Goal: Information Seeking & Learning: Learn about a topic

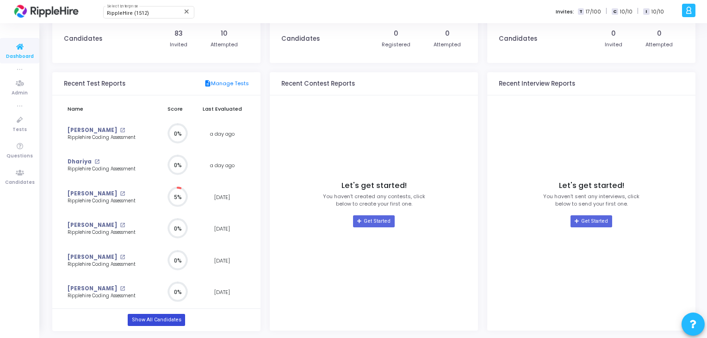
click at [148, 317] on link "Show All Candidates" at bounding box center [156, 320] width 57 height 12
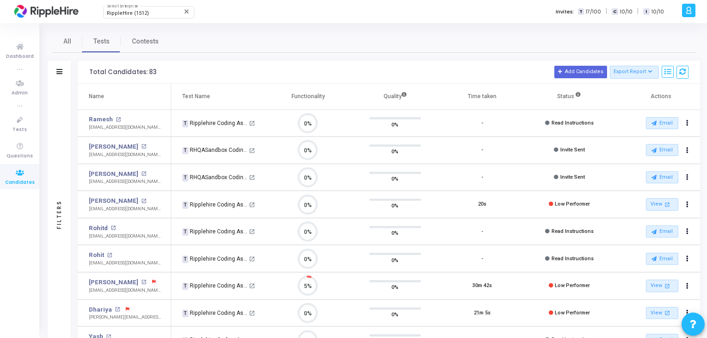
scroll to position [19, 24]
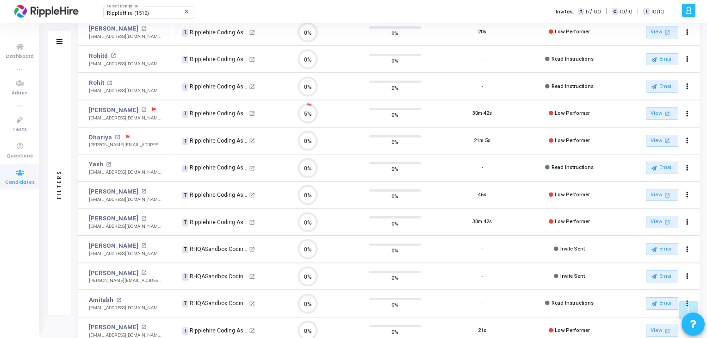
click at [334, 211] on td "0%" at bounding box center [308, 221] width 87 height 27
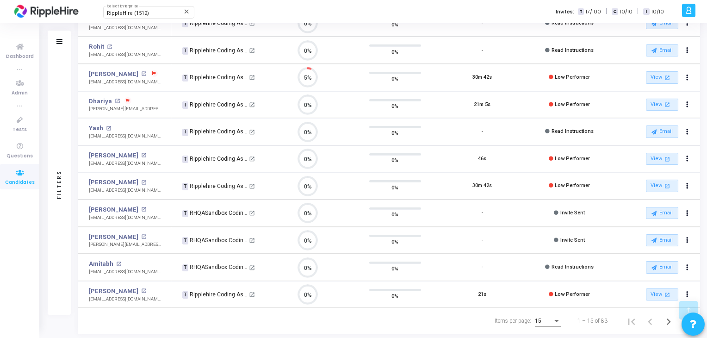
drag, startPoint x: 492, startPoint y: 157, endPoint x: 470, endPoint y: 157, distance: 22.2
click at [470, 157] on td "46s" at bounding box center [481, 158] width 87 height 27
drag, startPoint x: 454, startPoint y: 182, endPoint x: 492, endPoint y: 193, distance: 39.5
click at [492, 193] on td "30m 42s" at bounding box center [481, 185] width 87 height 27
drag, startPoint x: 504, startPoint y: 160, endPoint x: 497, endPoint y: 160, distance: 6.9
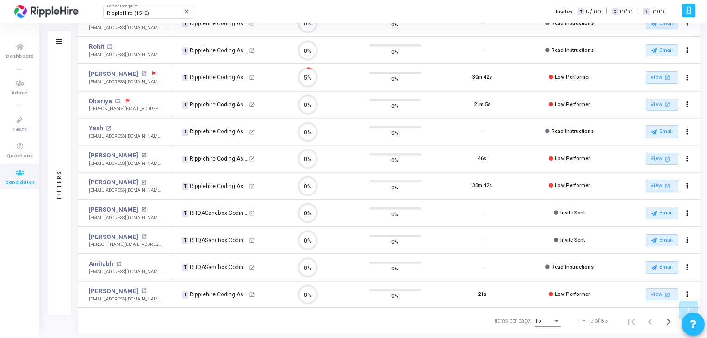
click at [497, 160] on td "46s" at bounding box center [481, 158] width 87 height 27
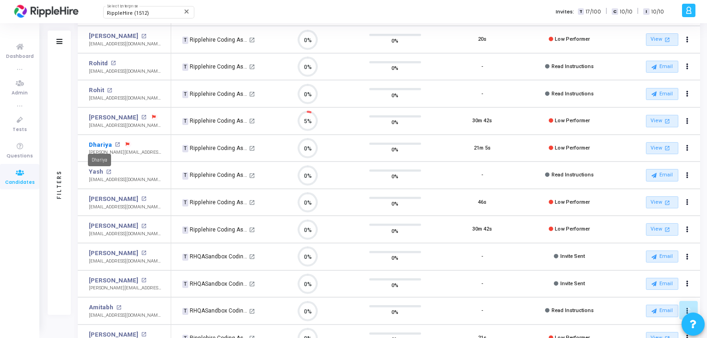
click at [103, 141] on link "Dhariya" at bounding box center [100, 144] width 23 height 9
click at [105, 117] on link "[PERSON_NAME]" at bounding box center [113, 117] width 49 height 9
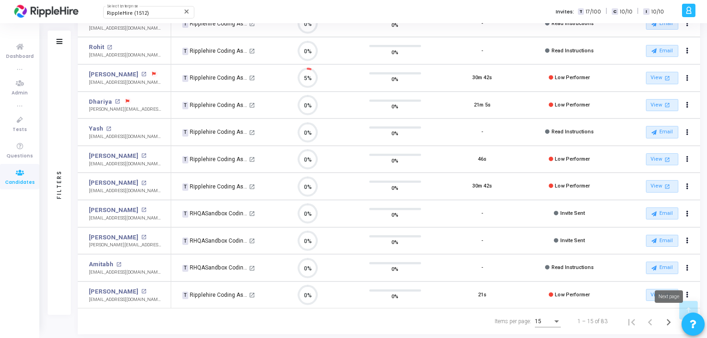
click at [665, 321] on icon "Next page" at bounding box center [668, 321] width 13 height 13
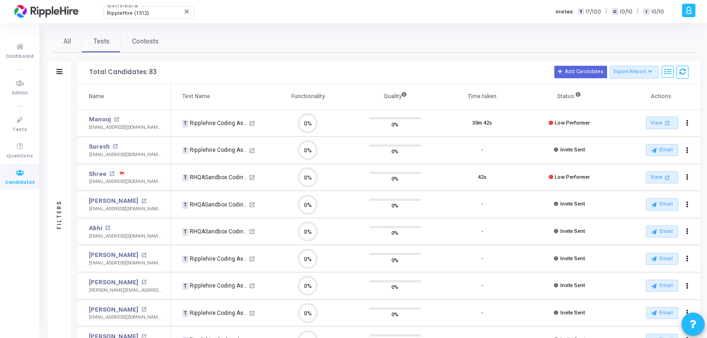
scroll to position [4, 4]
click at [62, 74] on mat-tooltip-component "Expand" at bounding box center [60, 86] width 36 height 25
click at [59, 69] on icon at bounding box center [59, 71] width 6 height 5
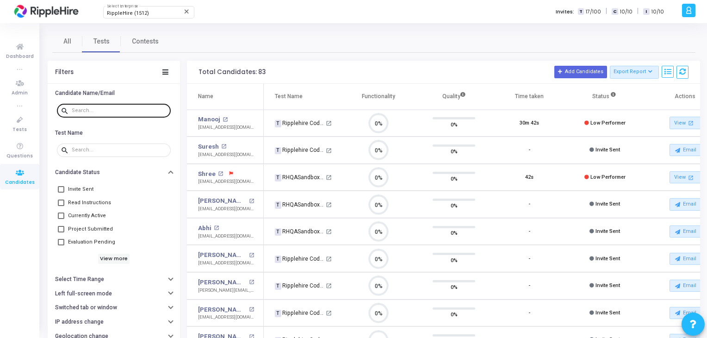
click at [114, 113] on div at bounding box center [119, 110] width 95 height 15
type input "t"
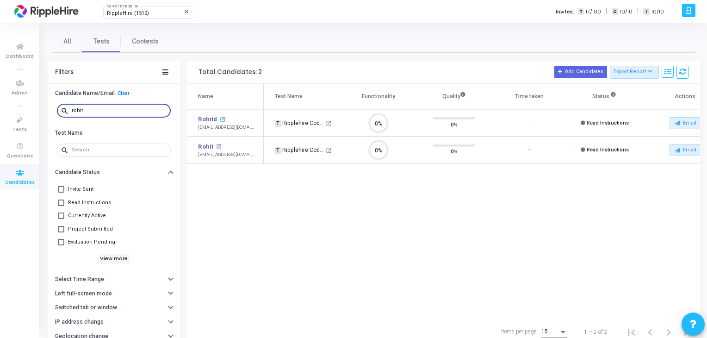
type input "rohit"
click mat-icon "open_in_new"
click link "Clear"
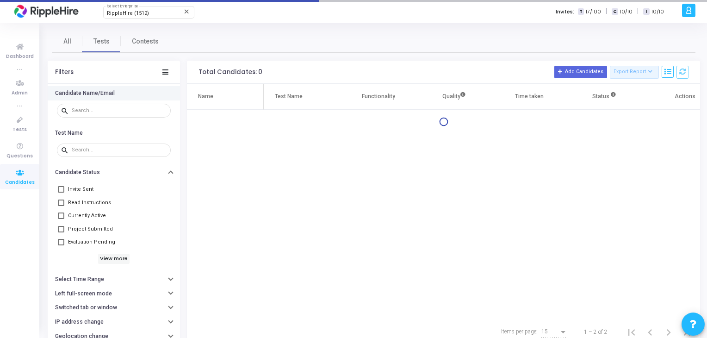
click div "Filters"
click input "text"
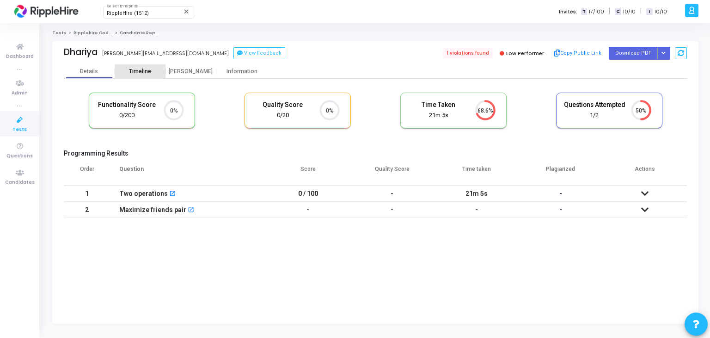
click at [141, 73] on div "Timeline" at bounding box center [140, 71] width 22 height 7
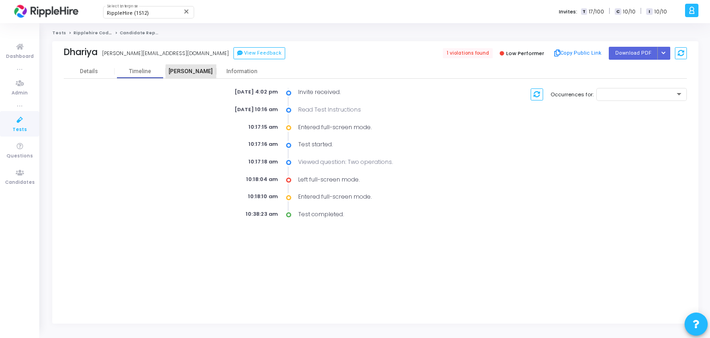
click at [198, 73] on div "Proctor" at bounding box center [191, 71] width 51 height 7
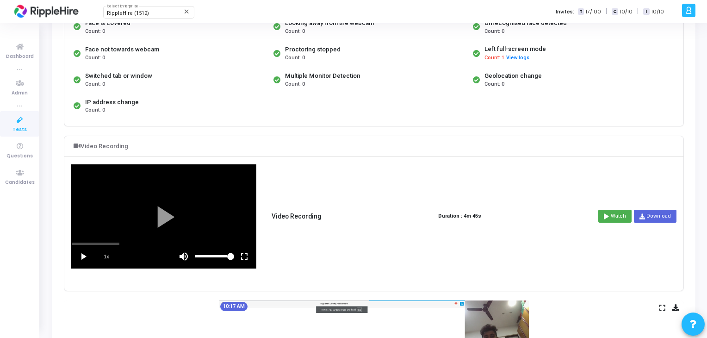
scroll to position [9, 0]
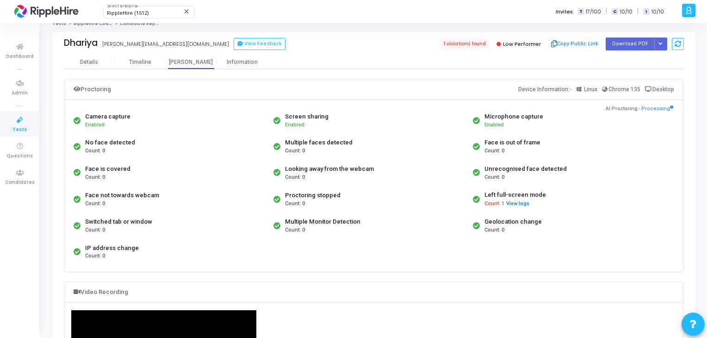
click at [106, 226] on div "Count: 0" at bounding box center [118, 230] width 67 height 8
click at [129, 224] on div "Switched tab or window" at bounding box center [118, 221] width 67 height 9
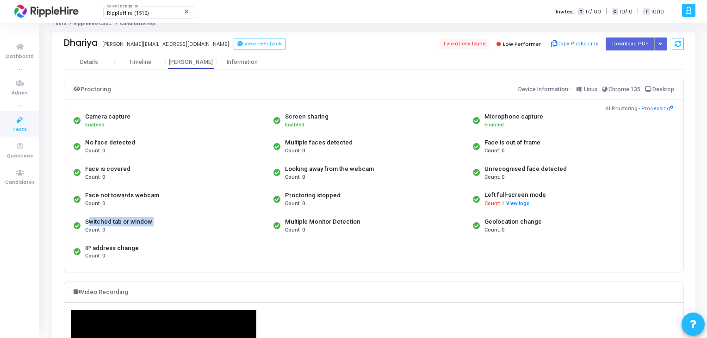
click at [129, 224] on div "Switched tab or window" at bounding box center [118, 221] width 67 height 9
click at [569, 44] on button "Copy Public Link" at bounding box center [574, 44] width 53 height 14
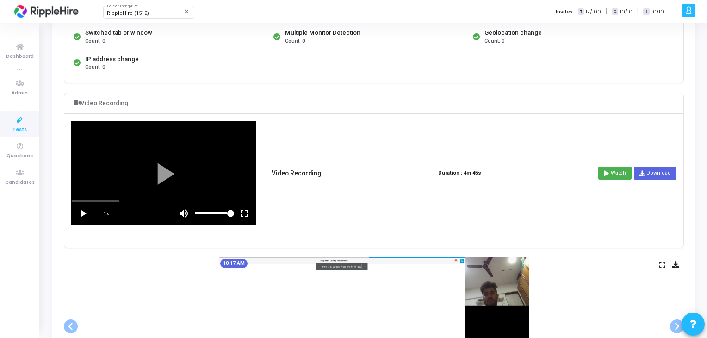
scroll to position [79, 0]
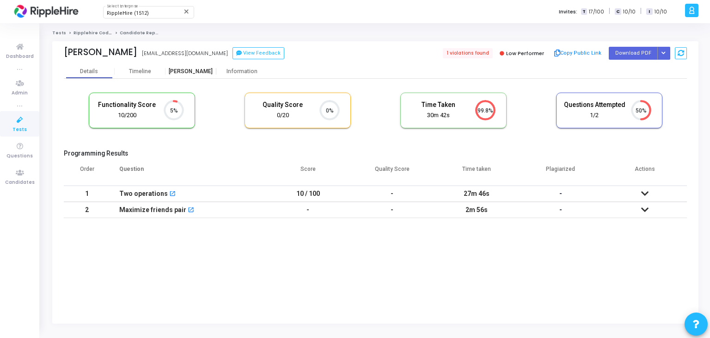
click at [196, 69] on div "Proctor" at bounding box center [191, 71] width 51 height 7
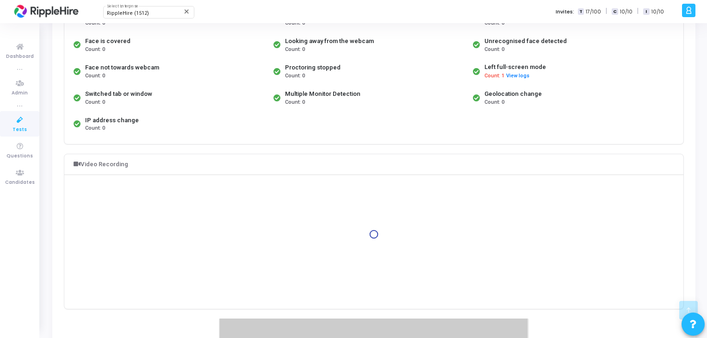
scroll to position [160, 0]
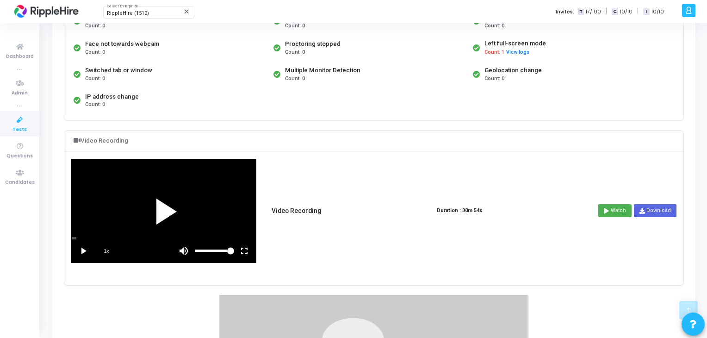
click at [120, 219] on div at bounding box center [164, 210] width 184 height 103
click at [84, 237] on div "scrub bar" at bounding box center [164, 238] width 184 height 2
click at [93, 237] on div "scrub bar" at bounding box center [164, 238] width 184 height 2
click at [99, 237] on div "scrub bar" at bounding box center [164, 238] width 184 height 2
click at [98, 237] on div "scrub bar" at bounding box center [164, 238] width 184 height 2
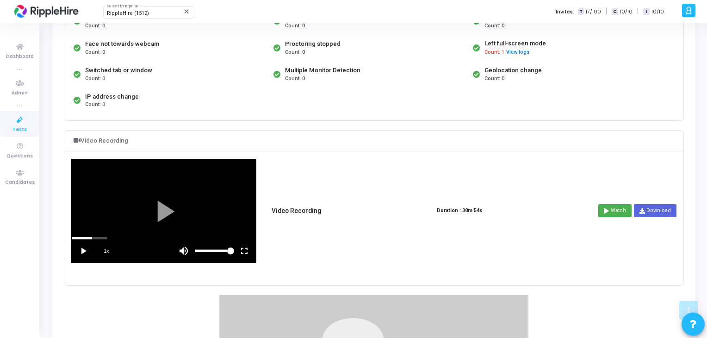
click at [80, 252] on vg-play-pause at bounding box center [83, 250] width 23 height 23
click at [99, 239] on span "1x" at bounding box center [106, 250] width 23 height 23
click at [109, 204] on div at bounding box center [164, 210] width 184 height 103
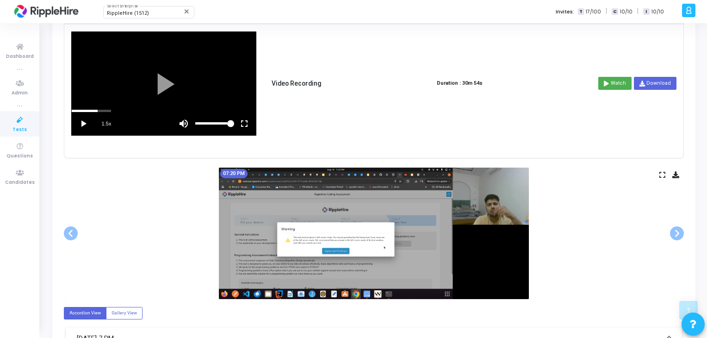
scroll to position [486, 0]
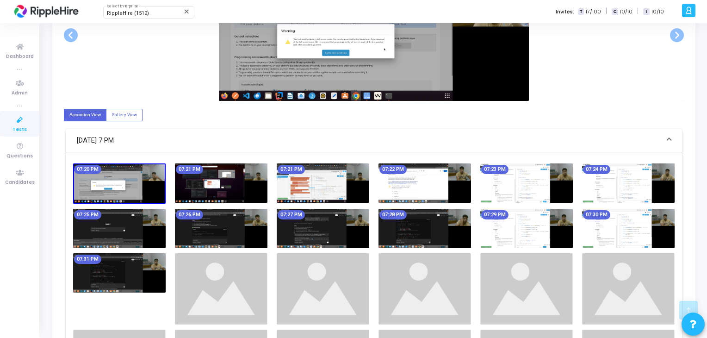
click at [410, 219] on img at bounding box center [424, 228] width 93 height 39
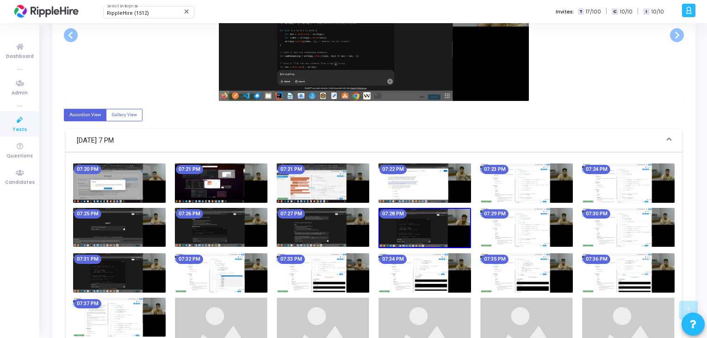
click at [410, 219] on img at bounding box center [424, 228] width 93 height 40
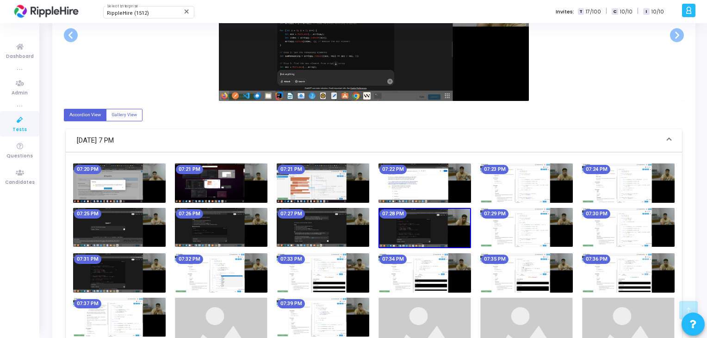
click at [410, 219] on img at bounding box center [424, 228] width 93 height 40
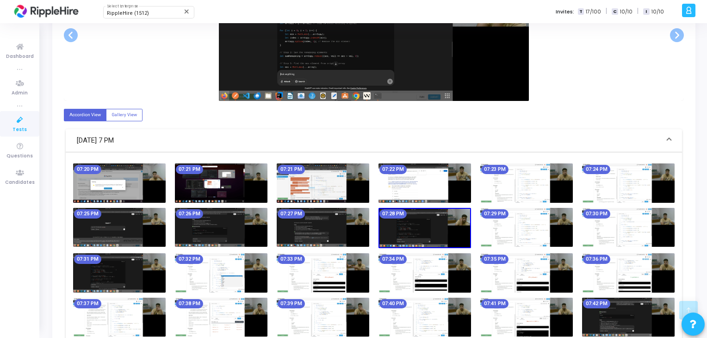
click at [348, 224] on img at bounding box center [323, 227] width 93 height 39
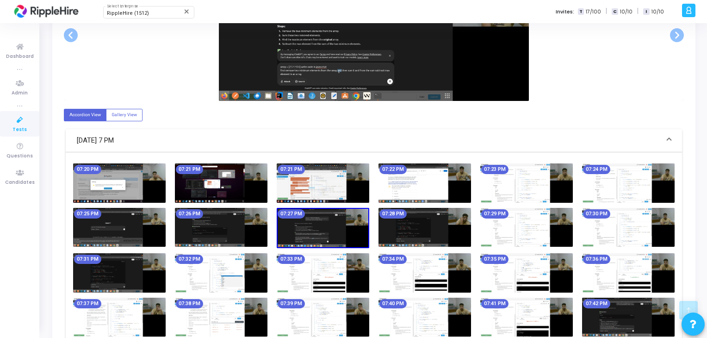
click at [348, 224] on img at bounding box center [323, 228] width 93 height 40
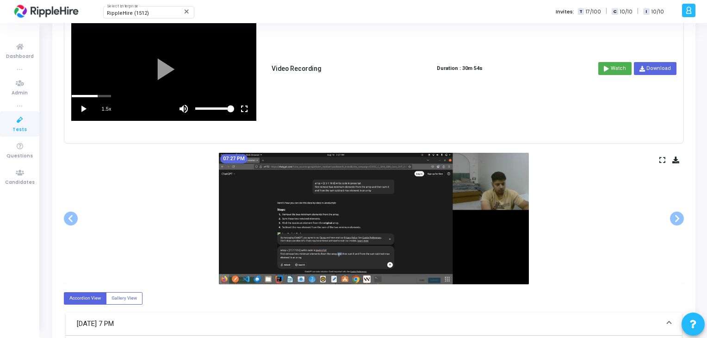
scroll to position [32, 0]
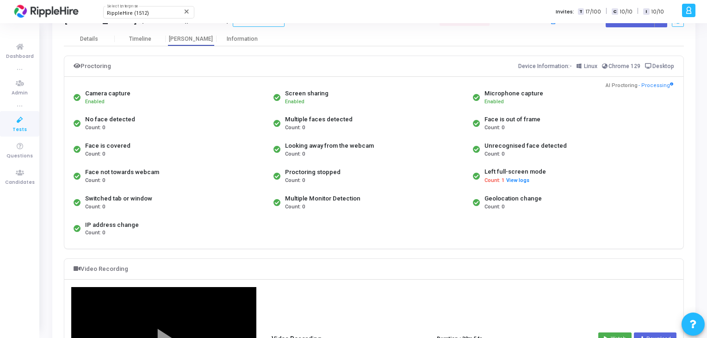
drag, startPoint x: 502, startPoint y: 179, endPoint x: 481, endPoint y: 185, distance: 22.3
click at [481, 185] on div "Left full-screen mode Count: 1 View logs" at bounding box center [570, 175] width 200 height 27
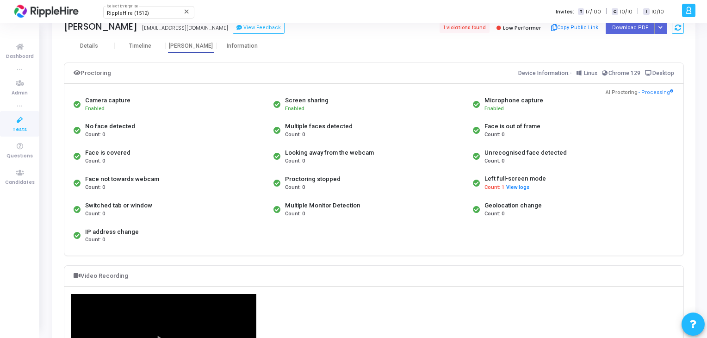
scroll to position [0, 0]
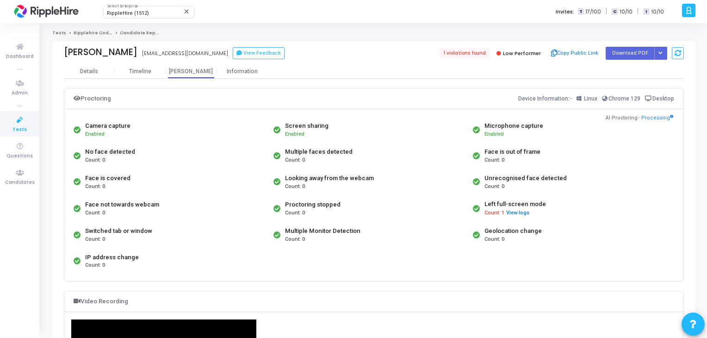
click at [466, 198] on div "Proctoring stopped Count: 0" at bounding box center [371, 208] width 200 height 27
drag, startPoint x: 487, startPoint y: 212, endPoint x: 500, endPoint y: 214, distance: 13.1
click at [500, 214] on span "Count: 1" at bounding box center [494, 213] width 20 height 8
click at [433, 193] on div "Looking away from the webcam Count: 0" at bounding box center [371, 182] width 200 height 26
click at [620, 50] on button "Download PDF" at bounding box center [629, 53] width 49 height 12
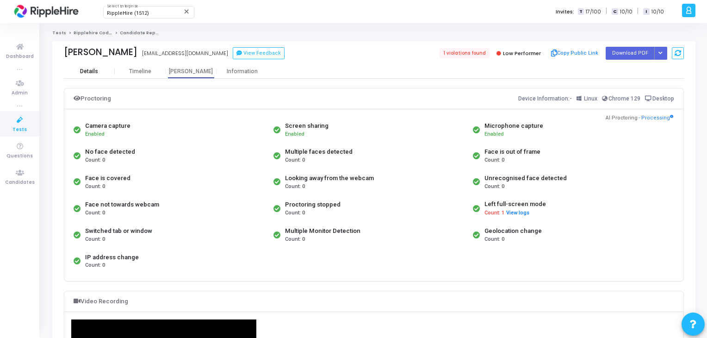
click at [85, 70] on div "Details" at bounding box center [89, 71] width 18 height 7
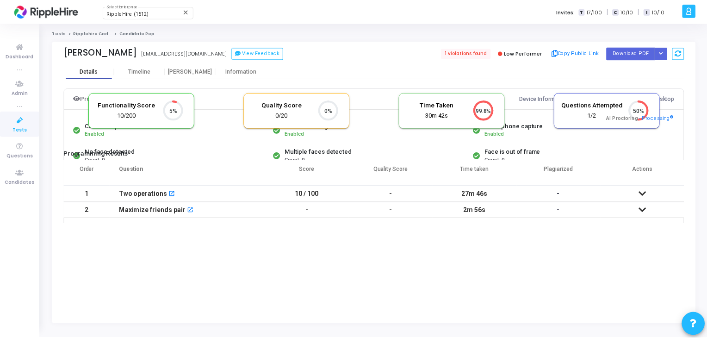
scroll to position [4, 4]
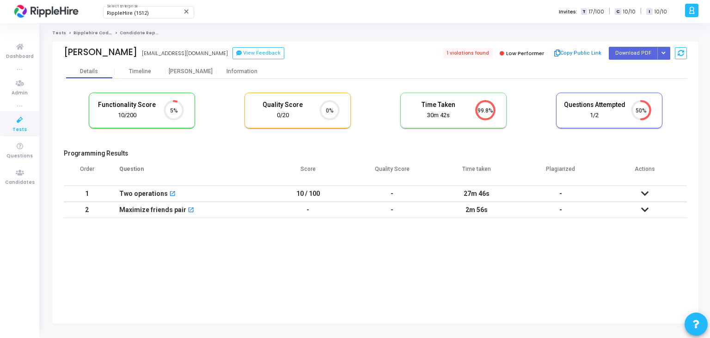
click at [642, 196] on icon at bounding box center [645, 193] width 7 height 6
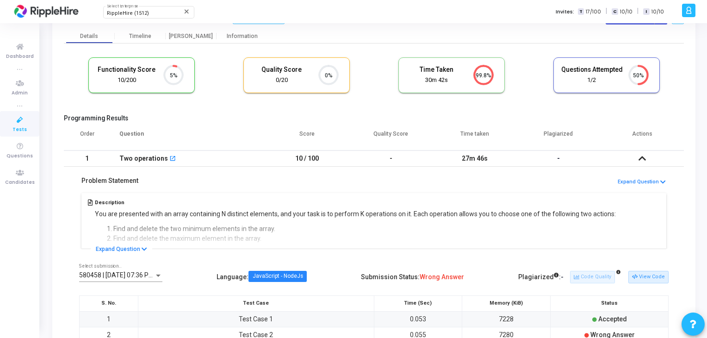
scroll to position [104, 0]
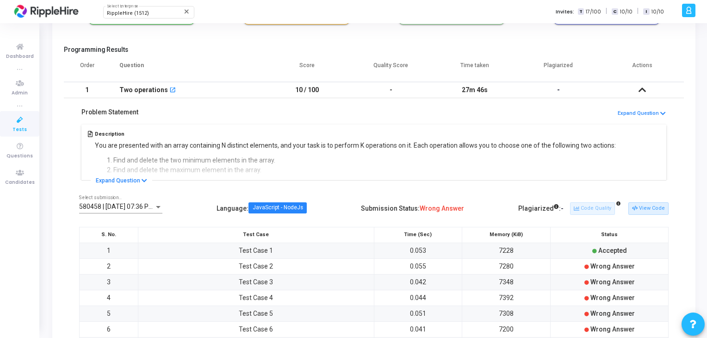
click at [639, 89] on icon at bounding box center [641, 89] width 7 height 6
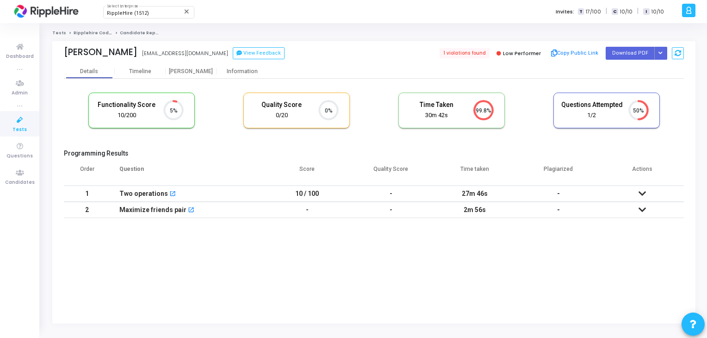
scroll to position [0, 0]
drag, startPoint x: 293, startPoint y: 195, endPoint x: 316, endPoint y: 197, distance: 23.2
click at [316, 197] on td "10 / 100" at bounding box center [308, 193] width 84 height 16
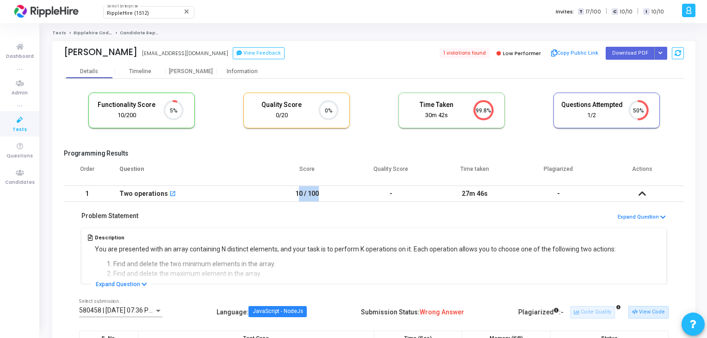
click at [273, 189] on td "10 / 100" at bounding box center [307, 193] width 84 height 16
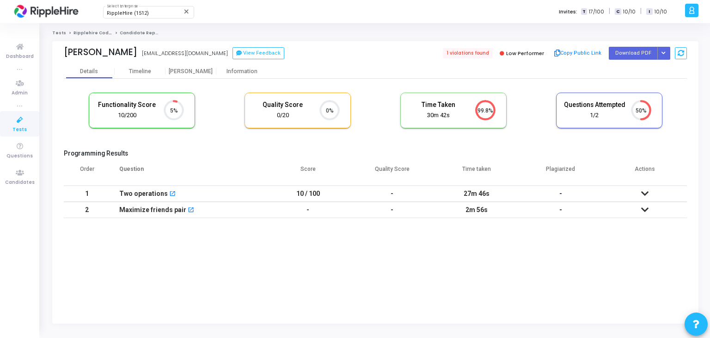
click at [273, 189] on td "10 / 100" at bounding box center [308, 193] width 84 height 16
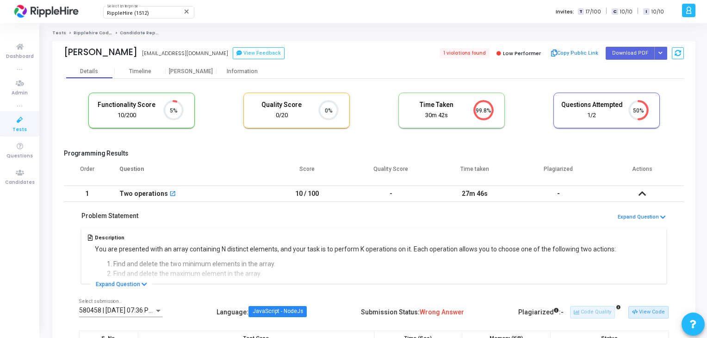
scroll to position [204, 0]
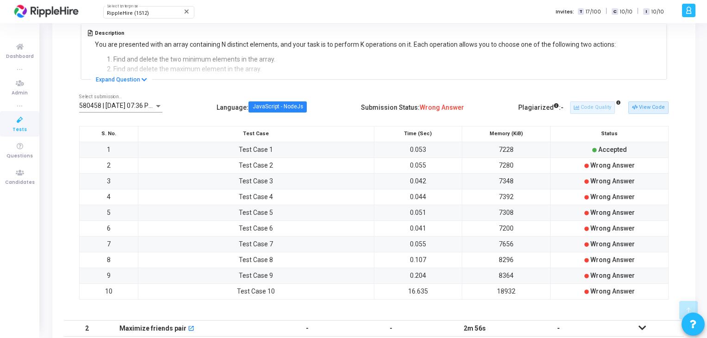
drag, startPoint x: 590, startPoint y: 152, endPoint x: 633, endPoint y: 154, distance: 43.5
click at [633, 154] on td "Accepted" at bounding box center [609, 150] width 118 height 16
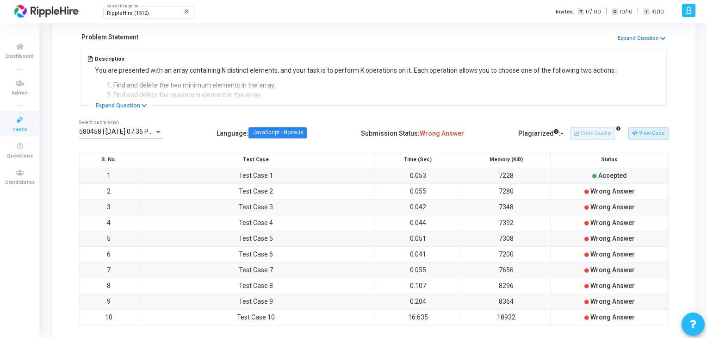
scroll to position [93, 0]
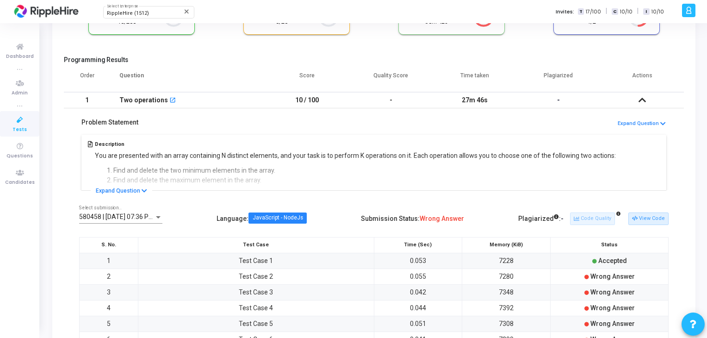
click at [300, 99] on td "10 / 100" at bounding box center [307, 100] width 84 height 16
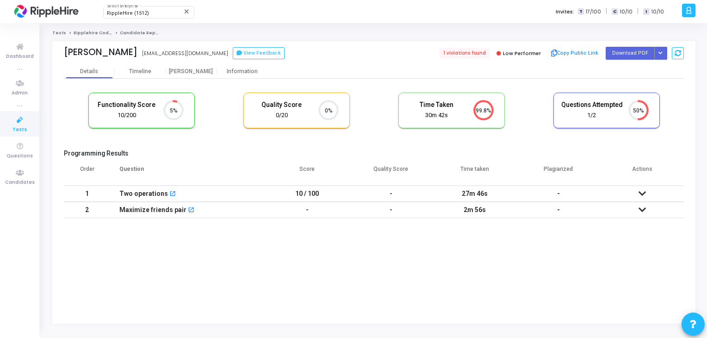
click at [300, 99] on cj-candidate-results "Functionality Score 10/200 5% Quality Score 0/20 0% Time Taken calculated once …" at bounding box center [374, 155] width 620 height 135
click at [339, 191] on td "10 / 100" at bounding box center [308, 193] width 84 height 16
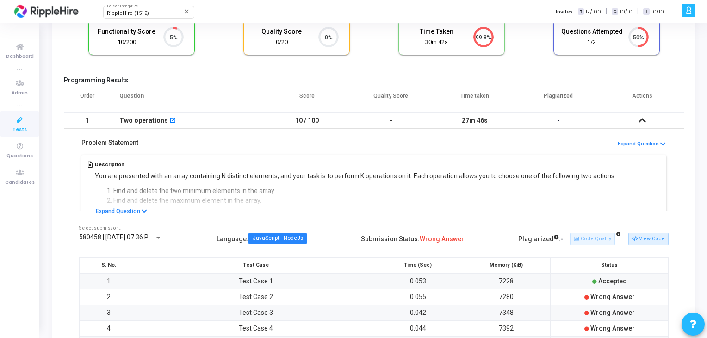
scroll to position [72, 0]
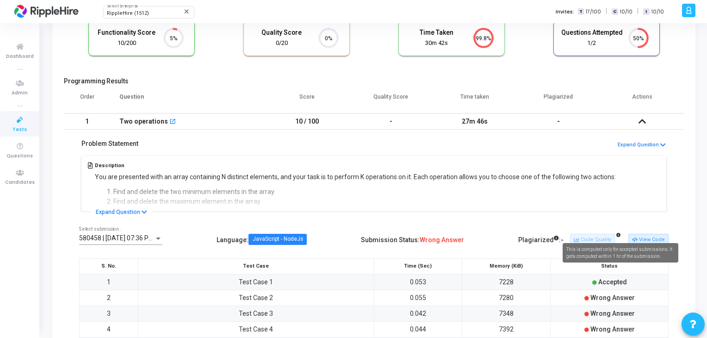
click at [620, 234] on icon at bounding box center [618, 235] width 4 height 4
click at [619, 234] on icon at bounding box center [618, 235] width 4 height 4
click at [561, 237] on div "Plagiarized : -" at bounding box center [540, 239] width 45 height 15
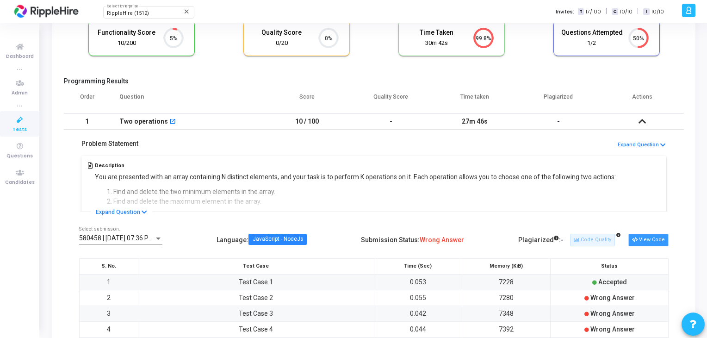
click at [640, 239] on button "View Code" at bounding box center [648, 240] width 40 height 12
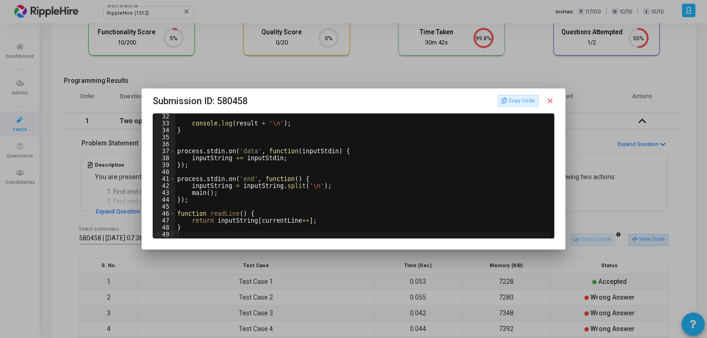
scroll to position [216, 0]
click at [544, 99] on div "Copy Code close" at bounding box center [526, 101] width 57 height 12
click at [547, 100] on mat-icon "close" at bounding box center [550, 101] width 8 height 8
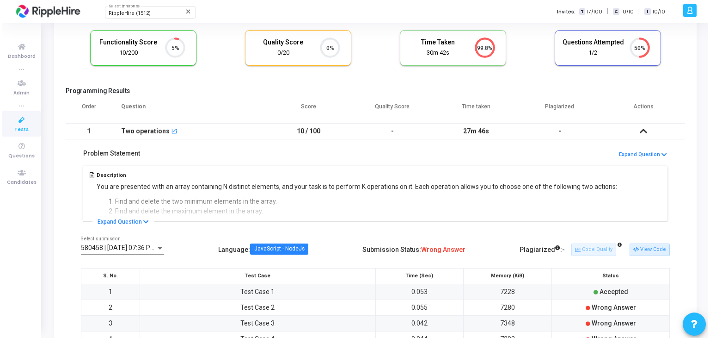
scroll to position [0, 0]
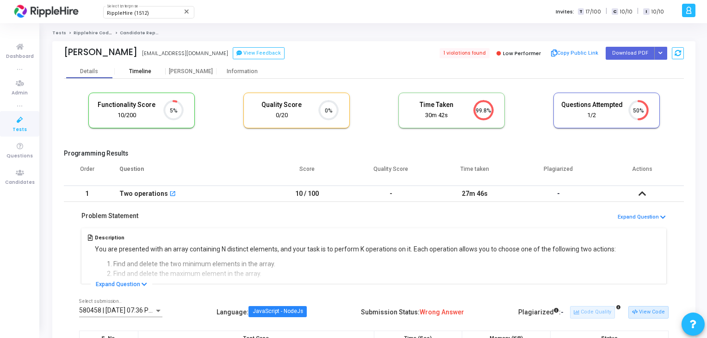
click at [141, 74] on div "Timeline" at bounding box center [140, 71] width 51 height 14
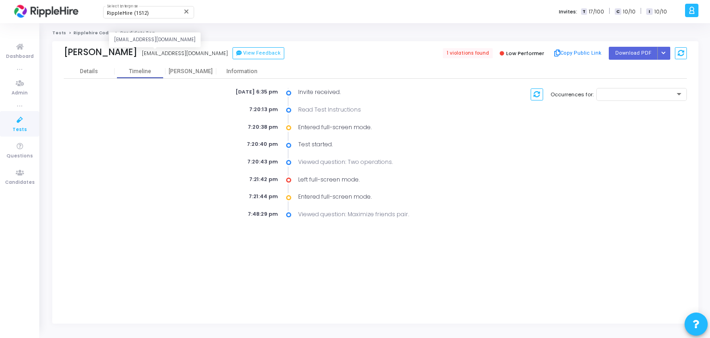
click at [142, 52] on div "[EMAIL_ADDRESS][DOMAIN_NAME]" at bounding box center [185, 53] width 86 height 8
copy div "yashjain@yopmail.com yashjain@yopmail.com View Feedback"
click at [699, 15] on div "A Admin Settings Account settings and more Log Out My Profile My Tasks Messages…" at bounding box center [697, 11] width 28 height 23
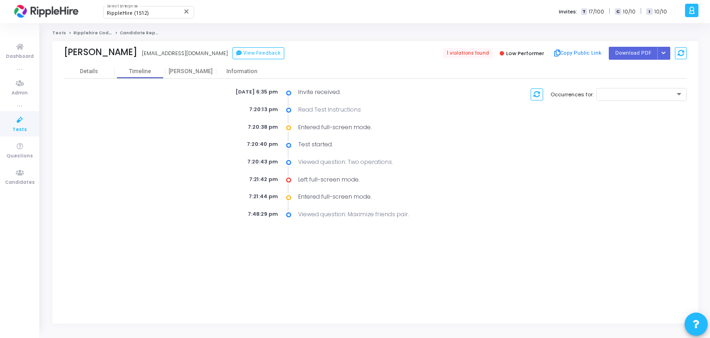
click at [697, 13] on div at bounding box center [691, 10] width 13 height 13
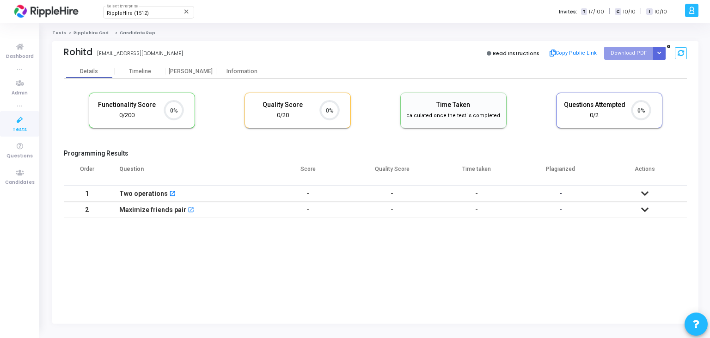
scroll to position [4, 4]
click at [186, 74] on div "[PERSON_NAME]" at bounding box center [191, 71] width 51 height 14
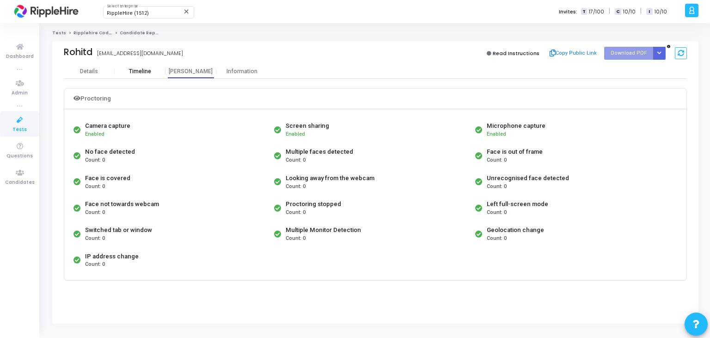
click at [152, 73] on div "Timeline" at bounding box center [140, 71] width 51 height 7
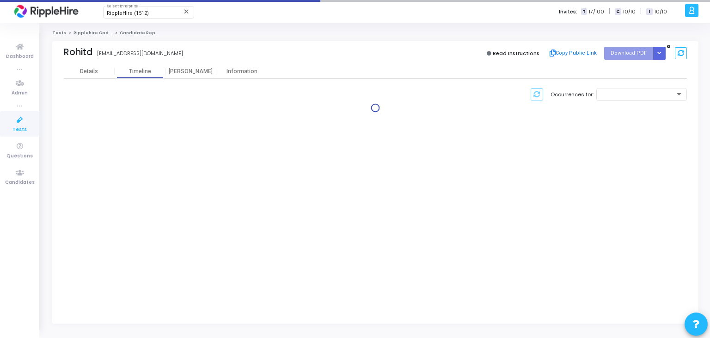
click at [196, 79] on div "Occurrences for:" at bounding box center [375, 97] width 623 height 36
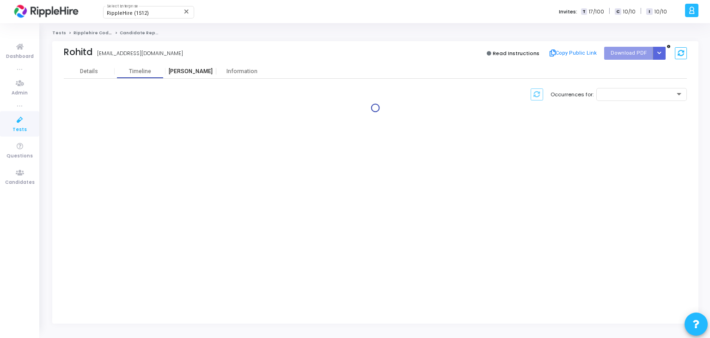
click at [191, 65] on div "[PERSON_NAME]" at bounding box center [191, 71] width 51 height 14
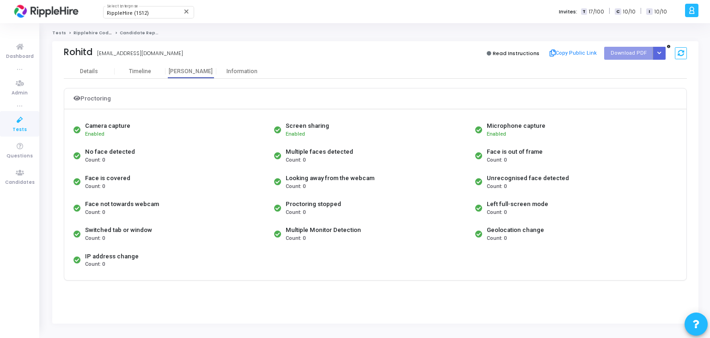
click at [240, 62] on div "Rohitd rohit45@yopmail.com Read Instructions Copy Public Link Download PDF Rege…" at bounding box center [375, 52] width 623 height 23
click at [240, 80] on div "Proctoring Camera capture Enabled Screen sharing Enabled Microphone capture Ena…" at bounding box center [375, 184] width 623 height 211
click at [238, 71] on div "Information" at bounding box center [241, 71] width 51 height 7
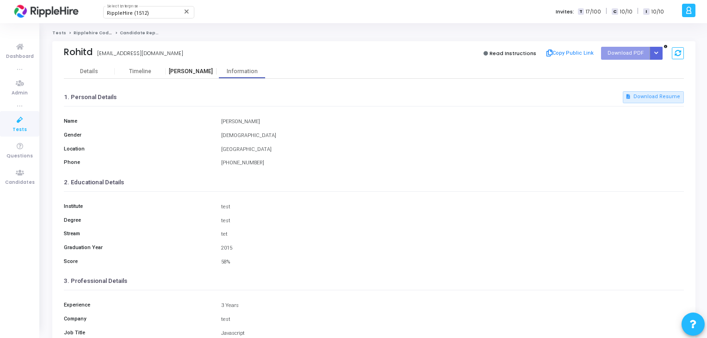
click at [184, 70] on div "[PERSON_NAME]" at bounding box center [191, 71] width 51 height 7
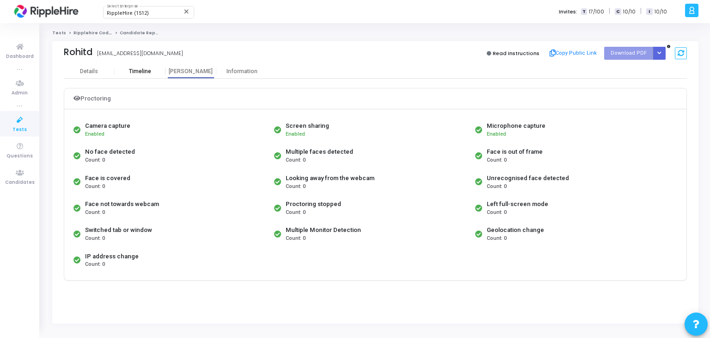
click at [137, 65] on div "Timeline" at bounding box center [140, 71] width 51 height 14
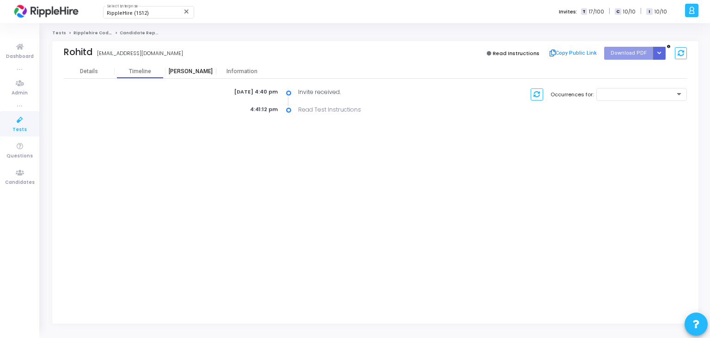
click at [186, 70] on div "[PERSON_NAME]" at bounding box center [191, 71] width 51 height 7
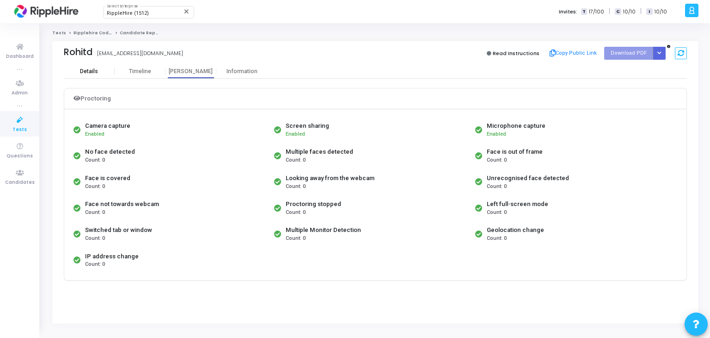
click at [93, 73] on div "Details" at bounding box center [89, 71] width 18 height 7
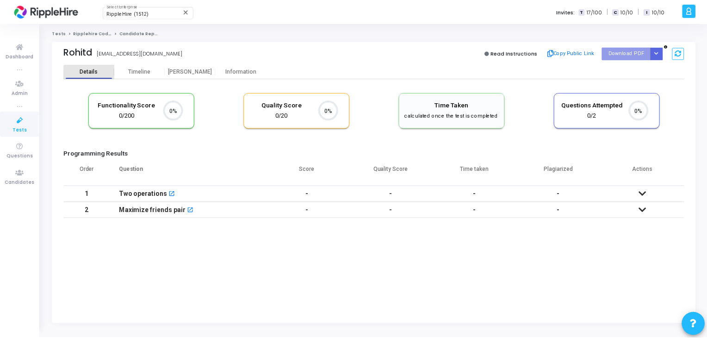
scroll to position [4, 4]
click at [205, 72] on div "Proctor" at bounding box center [191, 71] width 51 height 7
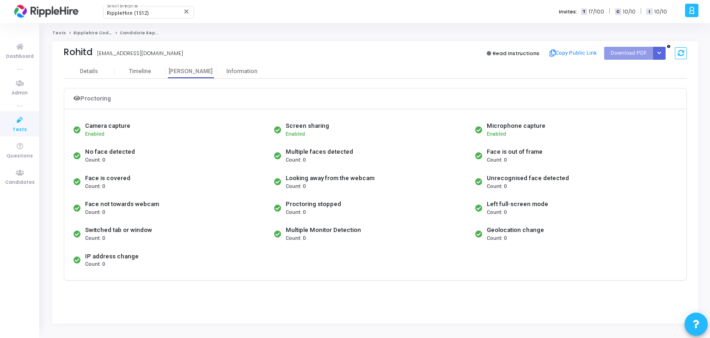
click at [19, 121] on icon at bounding box center [19, 120] width 19 height 12
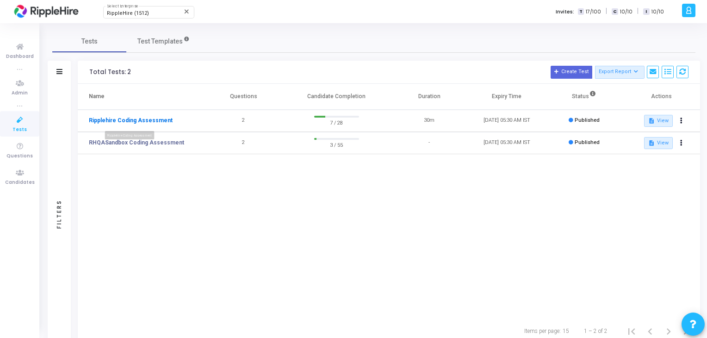
click at [135, 119] on link "Ripplehire Coding Assessment" at bounding box center [131, 120] width 84 height 8
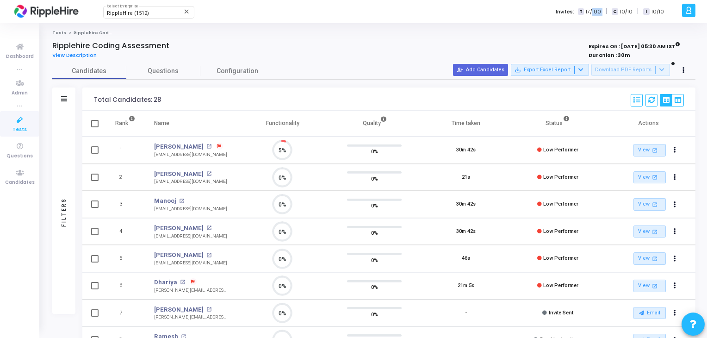
drag, startPoint x: 606, startPoint y: 9, endPoint x: 591, endPoint y: 14, distance: 16.1
click at [591, 14] on div "T 17/100 | C 10/10 | I 10/10" at bounding box center [621, 11] width 86 height 10
drag, startPoint x: 667, startPoint y: 12, endPoint x: 599, endPoint y: 19, distance: 68.4
click at [599, 19] on div "RippleHire (1512) Select Enterprise close Invites: T 17/100 | C 10/10 | I 10/10" at bounding box center [386, 11] width 586 height 23
click at [604, 35] on ol "Tests Ripplehire Coding Assessment" at bounding box center [373, 33] width 643 height 6
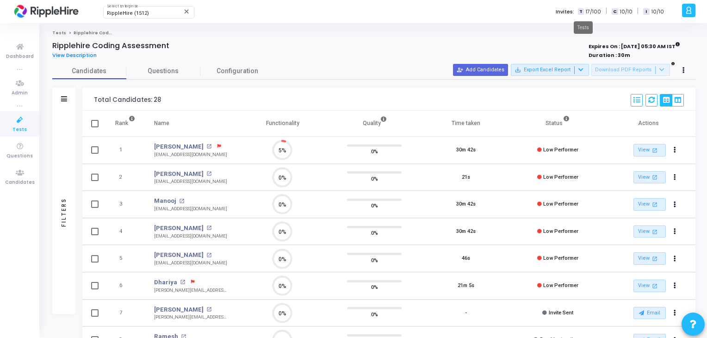
drag, startPoint x: 673, startPoint y: 10, endPoint x: 583, endPoint y: 9, distance: 90.2
click at [583, 9] on div "RippleHire (1512) Select Enterprise close Invites: T 17/100 | C 10/10 | I 10/10" at bounding box center [386, 11] width 586 height 23
click at [485, 38] on div "Tests Ripplehire Coding Assessment Ripplehire Coding Assessment View Descriptio…" at bounding box center [373, 299] width 643 height 539
drag, startPoint x: 536, startPoint y: 7, endPoint x: 662, endPoint y: 8, distance: 126.7
click at [662, 8] on div "RippleHire (1512) Select Enterprise close Invites: T 17/100 | C 10/10 | I 10/10" at bounding box center [386, 11] width 586 height 23
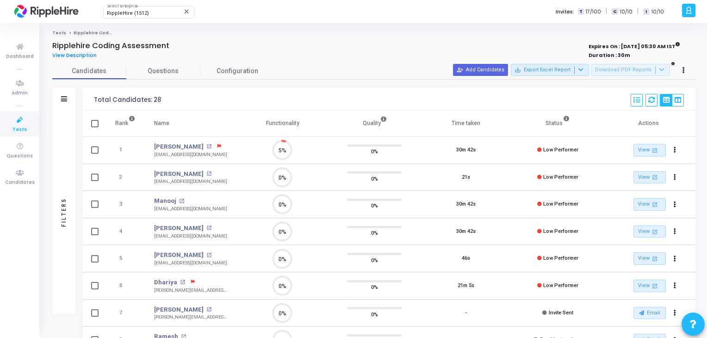
click at [451, 32] on ol "Tests Ripplehire Coding Assessment" at bounding box center [373, 33] width 643 height 6
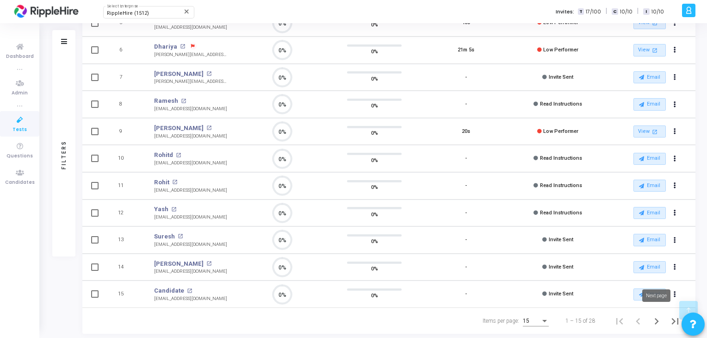
click at [656, 320] on icon "Next page" at bounding box center [656, 321] width 13 height 13
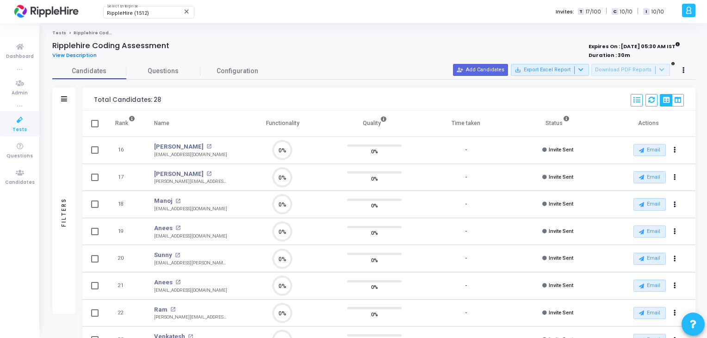
click at [83, 56] on span "View Description" at bounding box center [74, 54] width 44 height 7
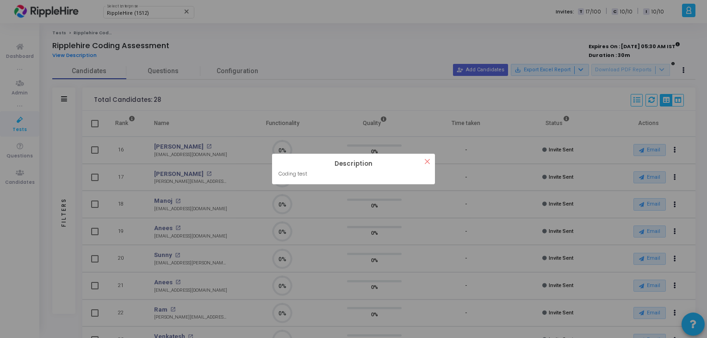
click at [430, 160] on button "×" at bounding box center [426, 161] width 15 height 15
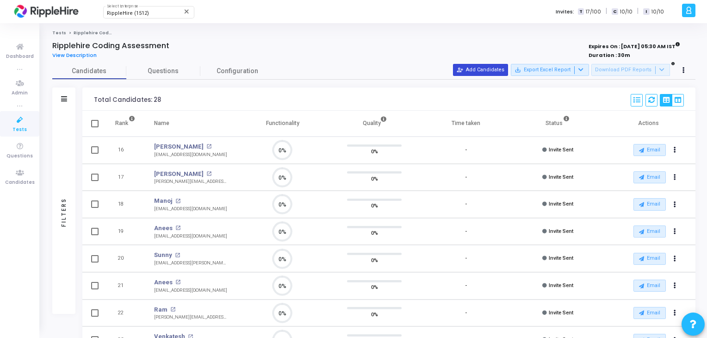
click at [493, 68] on button "person_add_alt Add Candidates" at bounding box center [480, 70] width 55 height 12
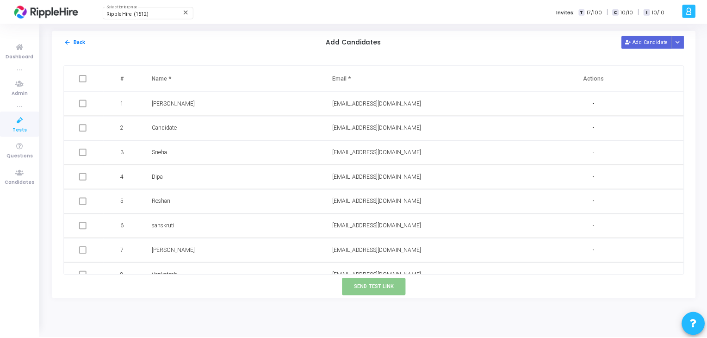
scroll to position [503, 0]
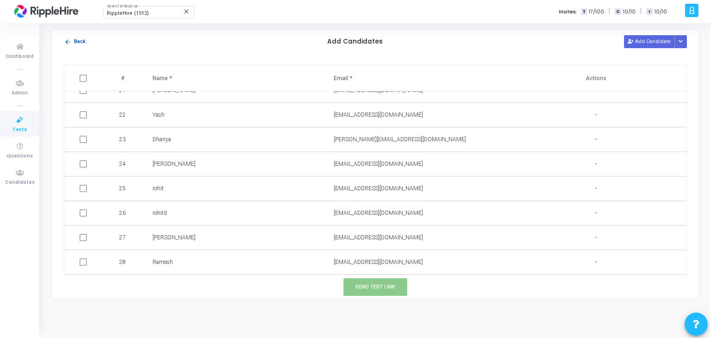
click at [71, 40] on button "arrow_back Back" at bounding box center [75, 41] width 22 height 9
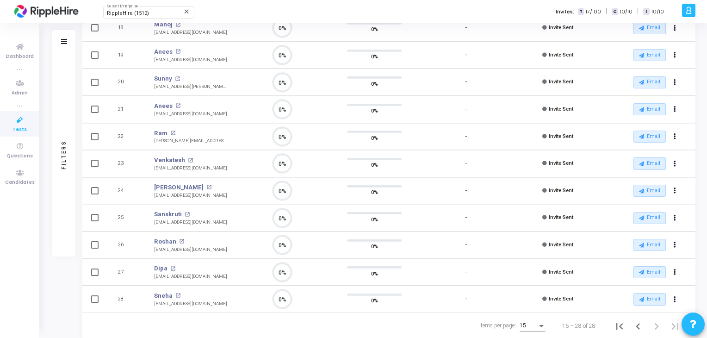
scroll to position [4, 0]
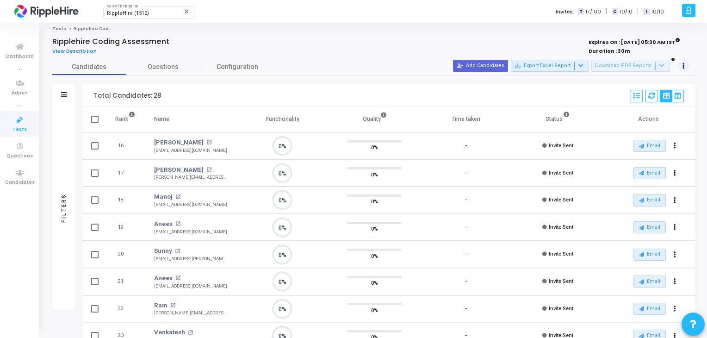
click at [687, 65] on button at bounding box center [683, 66] width 13 height 13
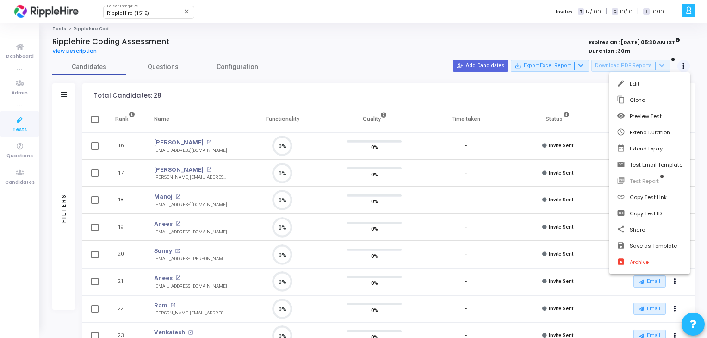
click at [687, 65] on div at bounding box center [353, 169] width 707 height 338
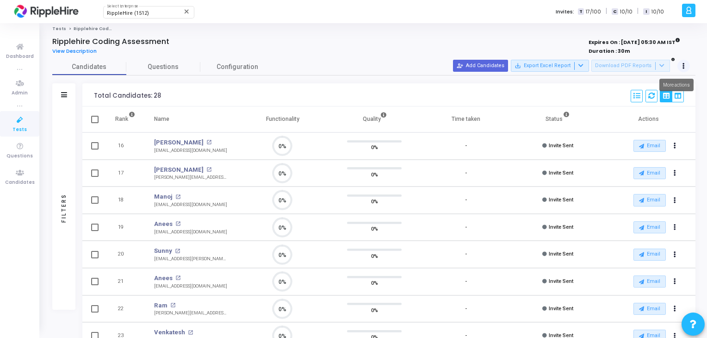
click at [687, 65] on button at bounding box center [683, 66] width 13 height 13
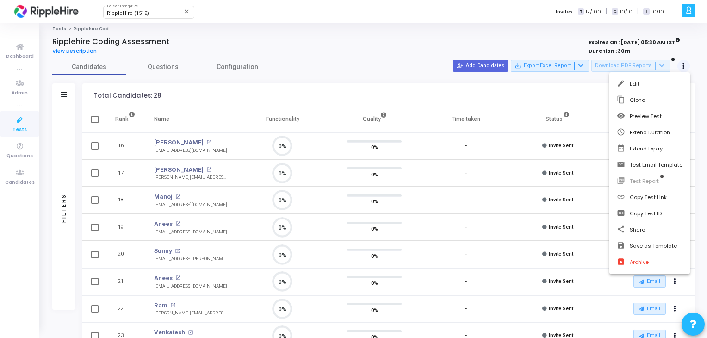
click at [687, 65] on div at bounding box center [353, 169] width 707 height 338
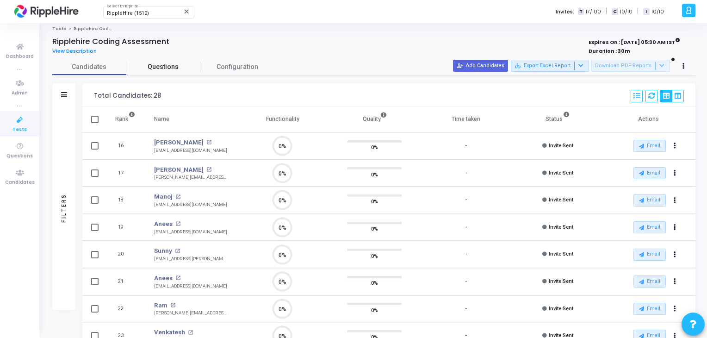
click at [179, 69] on span "Questions" at bounding box center [163, 67] width 74 height 10
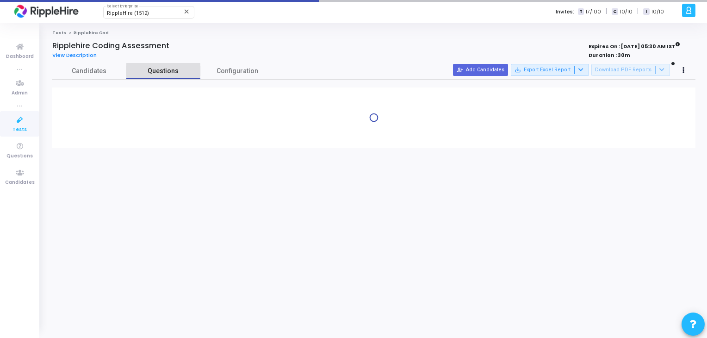
scroll to position [0, 0]
click at [107, 68] on span "Candidates" at bounding box center [89, 71] width 74 height 10
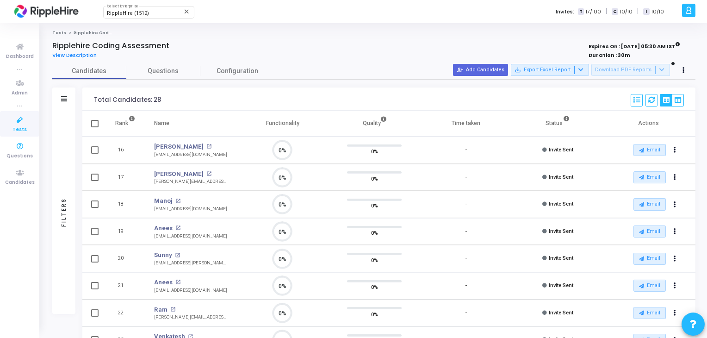
click at [9, 122] on link "Tests" at bounding box center [19, 123] width 39 height 25
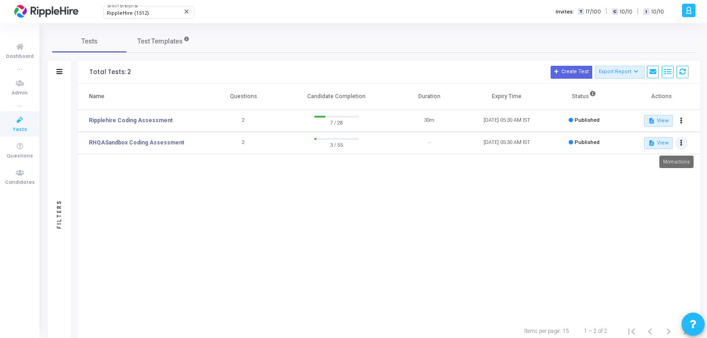
click at [683, 141] on button at bounding box center [681, 142] width 13 height 13
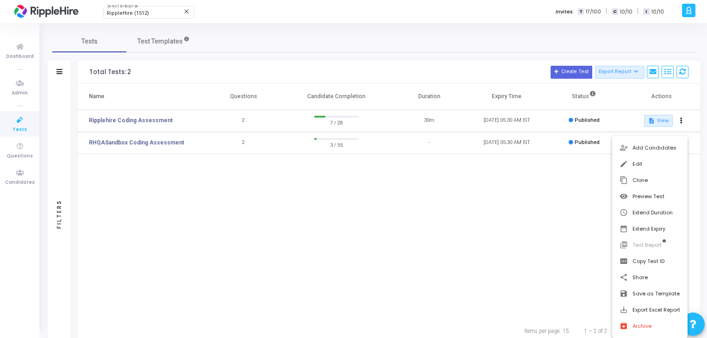
click at [460, 234] on div at bounding box center [353, 169] width 707 height 338
